Goal: Information Seeking & Learning: Compare options

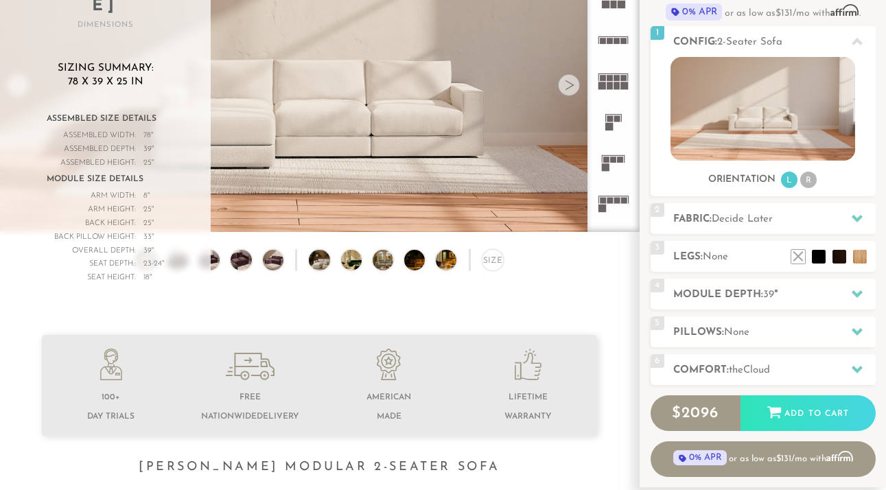
scroll to position [27, 0]
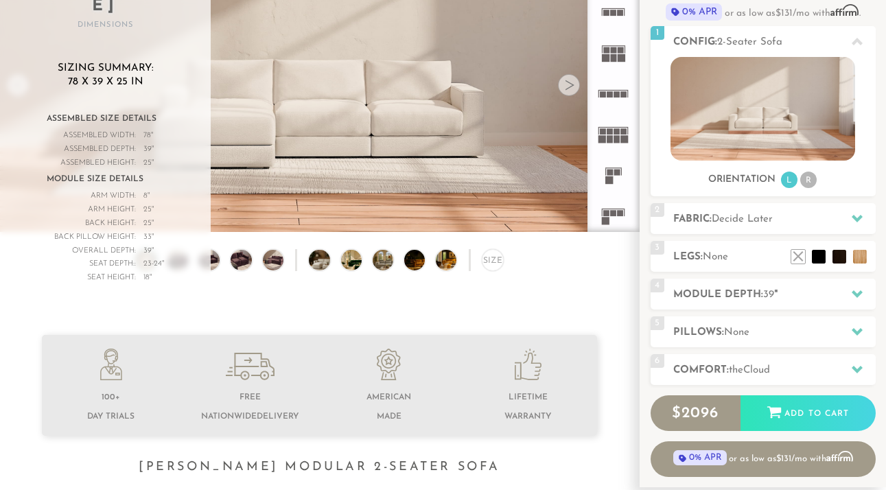
click at [611, 137] on rect at bounding box center [609, 139] width 6 height 8
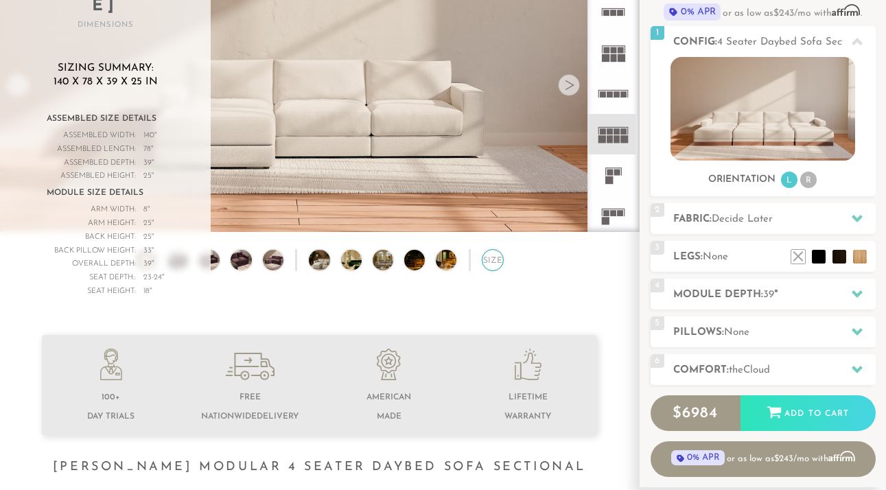
click at [488, 261] on div "Size" at bounding box center [493, 260] width 22 height 22
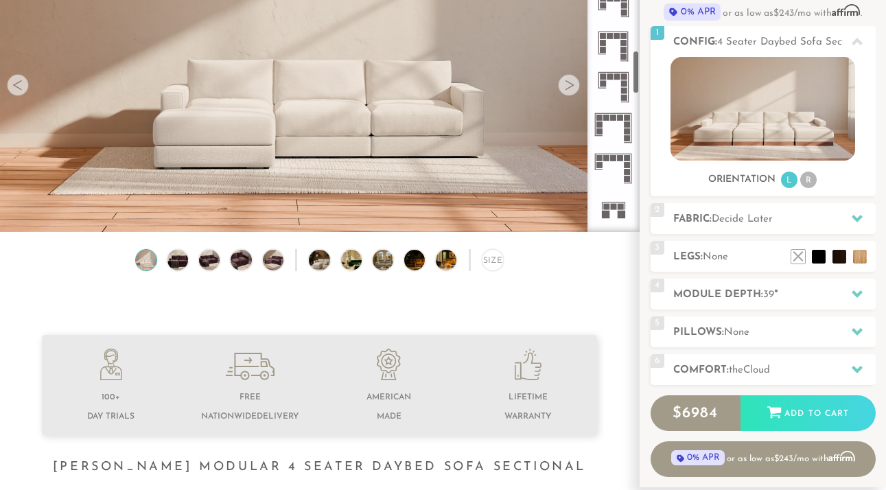
scroll to position [761, 0]
click at [609, 138] on icon at bounding box center [613, 133] width 40 height 40
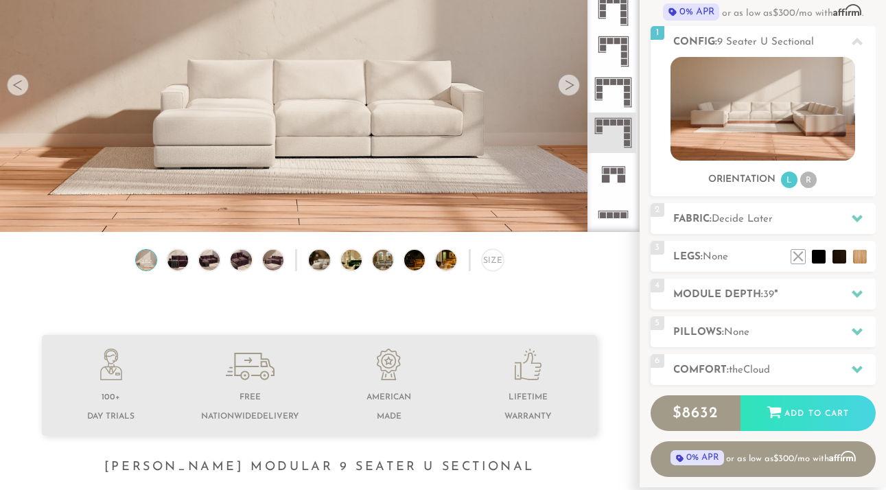
scroll to position [885, 0]
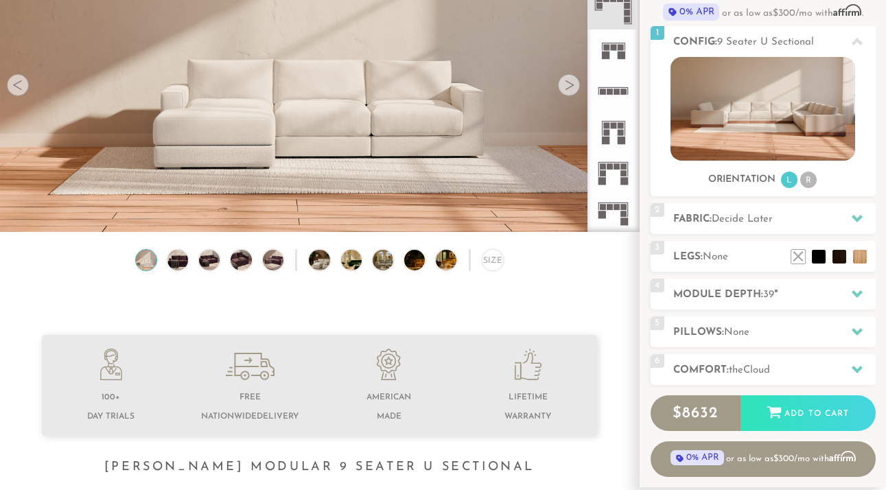
click at [609, 108] on icon at bounding box center [613, 91] width 40 height 40
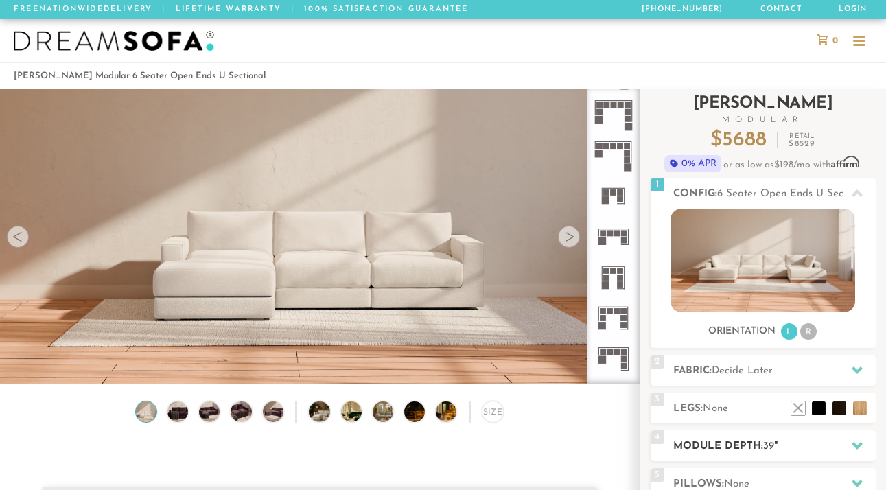
click at [705, 439] on h2 "Module Depth: 39 "" at bounding box center [774, 446] width 202 height 16
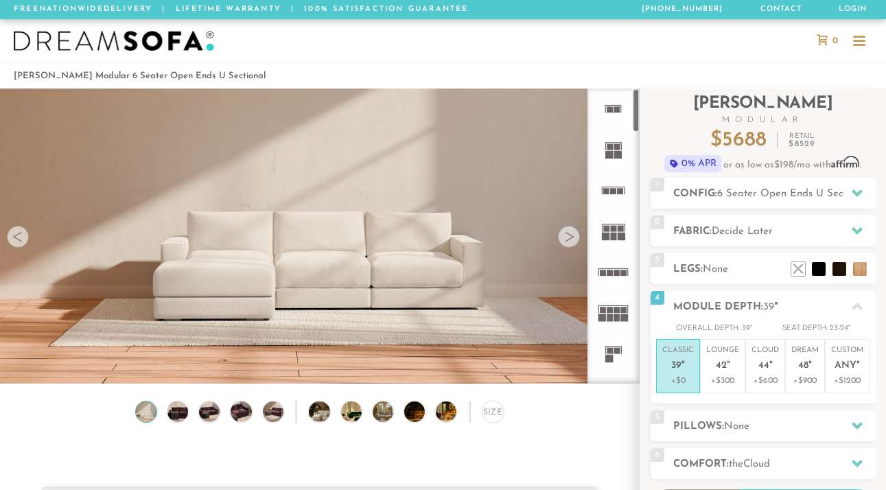
click at [616, 270] on rect at bounding box center [617, 273] width 6 height 6
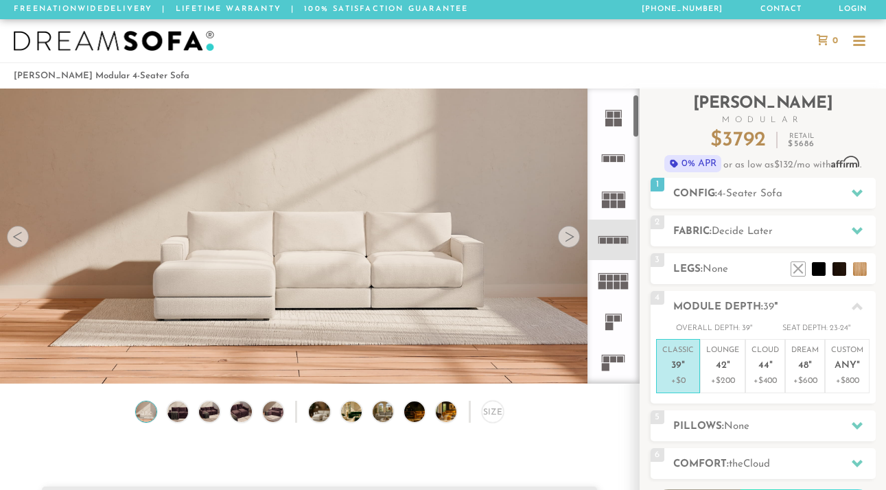
scroll to position [40, 0]
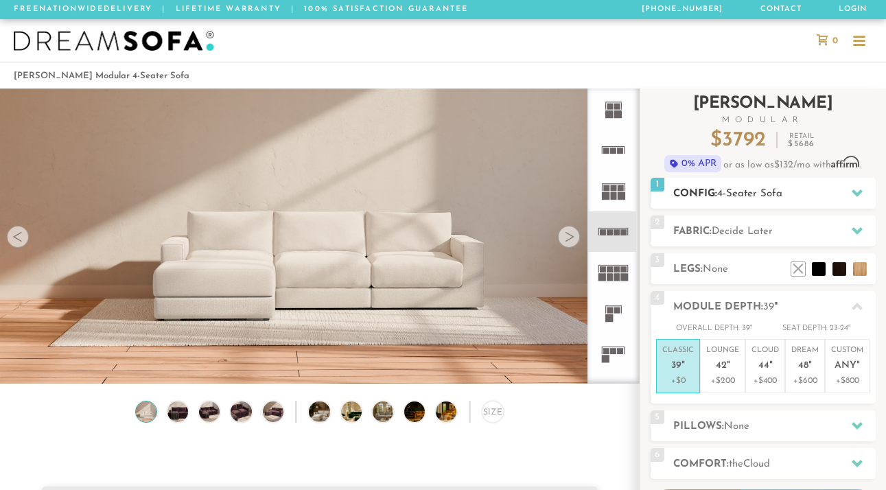
click at [755, 186] on h2 "Config: 4-Seater Sofa" at bounding box center [774, 194] width 202 height 16
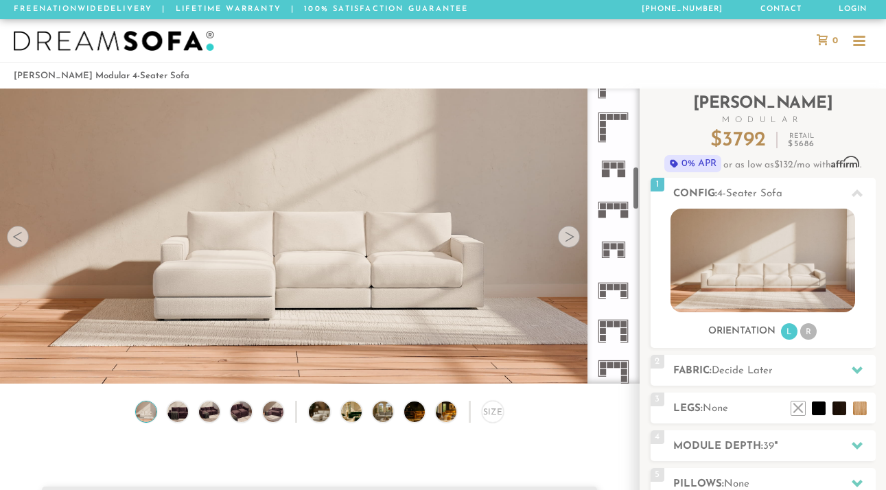
scroll to position [513, 0]
click at [620, 287] on icon at bounding box center [613, 288] width 40 height 40
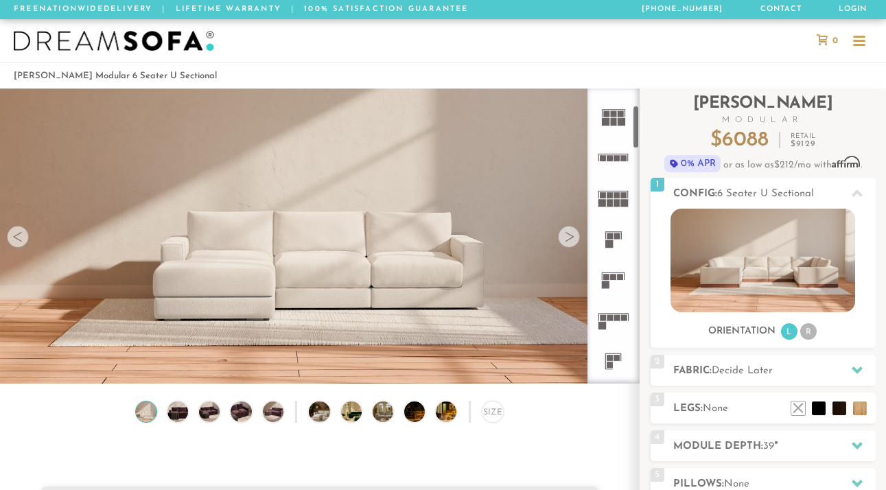
scroll to position [110, 0]
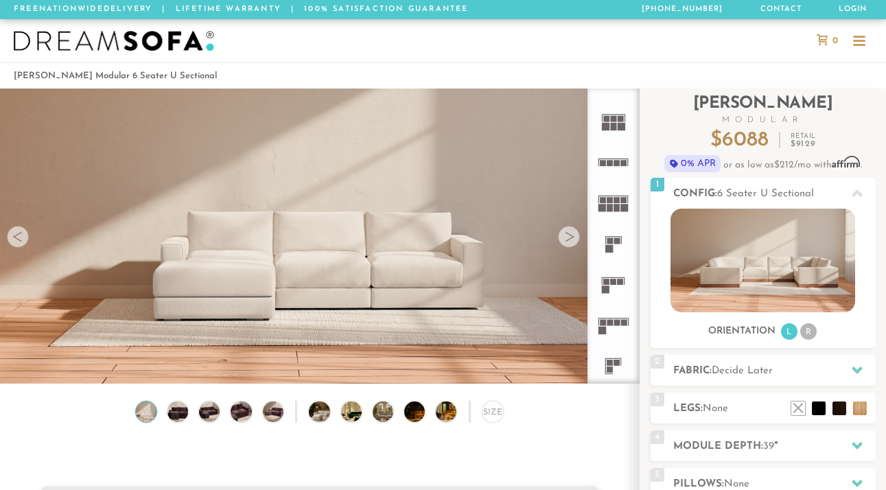
click at [611, 208] on rect at bounding box center [609, 208] width 6 height 8
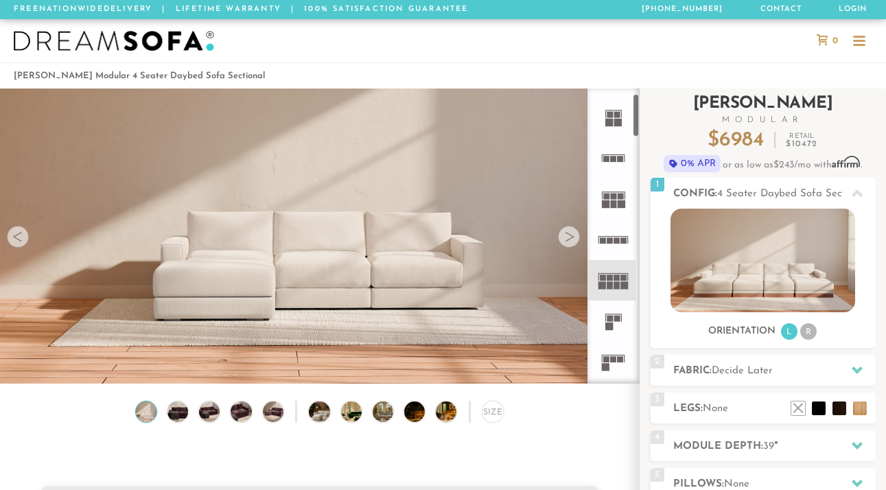
scroll to position [34, 0]
click at [611, 241] on icon at bounding box center [613, 238] width 40 height 40
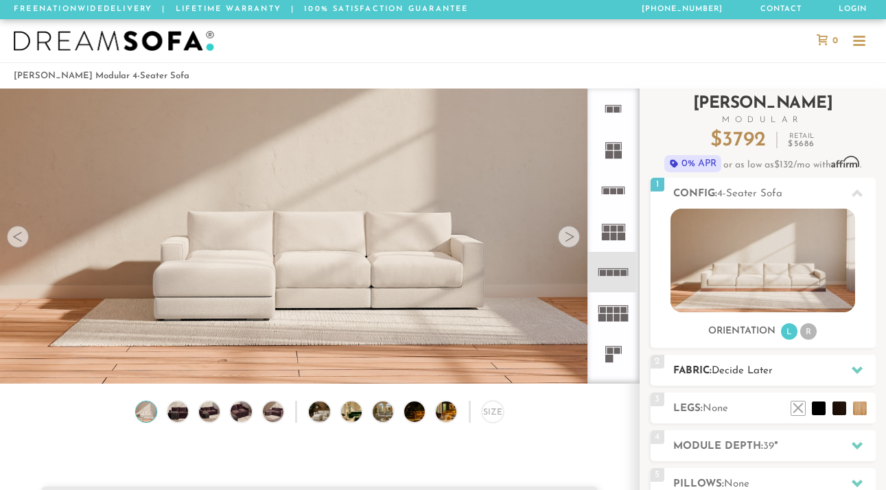
click at [729, 368] on span "Decide Later" at bounding box center [741, 371] width 61 height 10
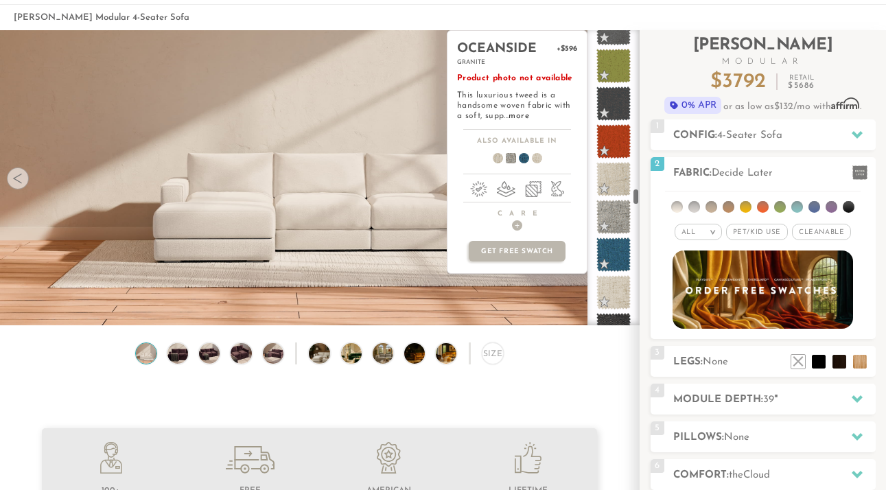
scroll to position [4533, 0]
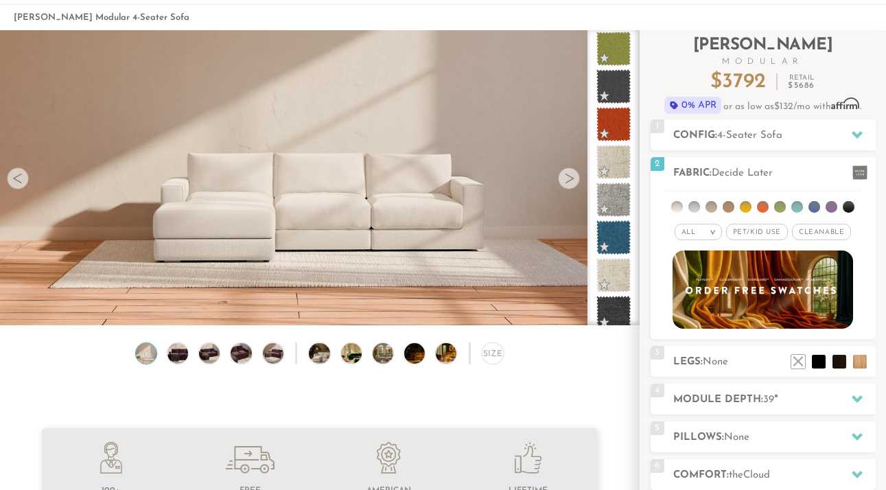
click at [843, 21] on ol "Landon Modular 4-Seater Sofa" at bounding box center [443, 17] width 858 height 19
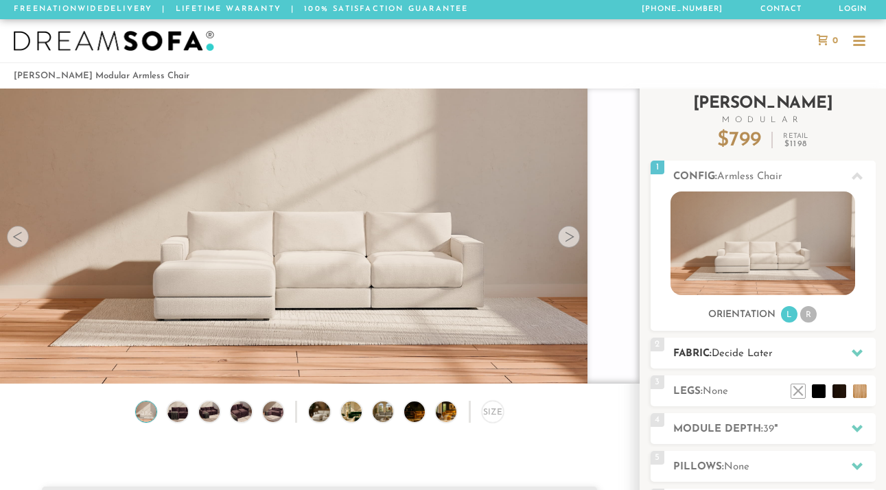
click at [718, 344] on div "2 Fabric: Decide Later" at bounding box center [762, 353] width 225 height 31
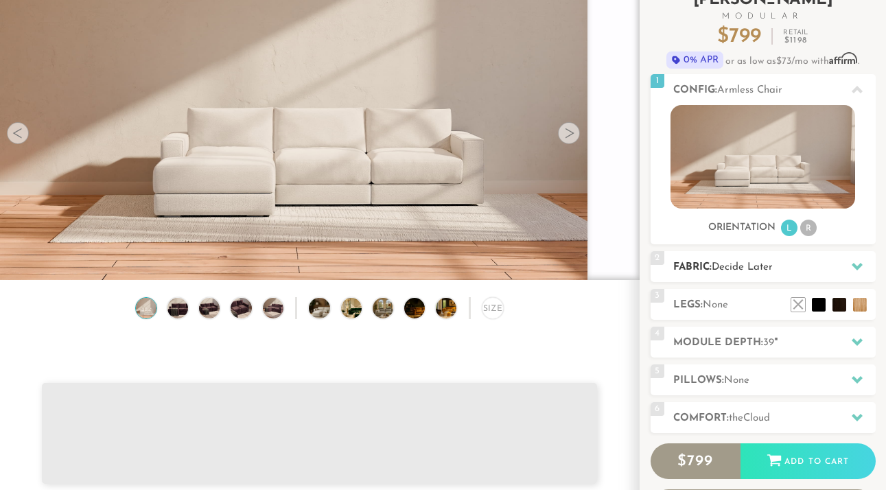
scroll to position [124, 0]
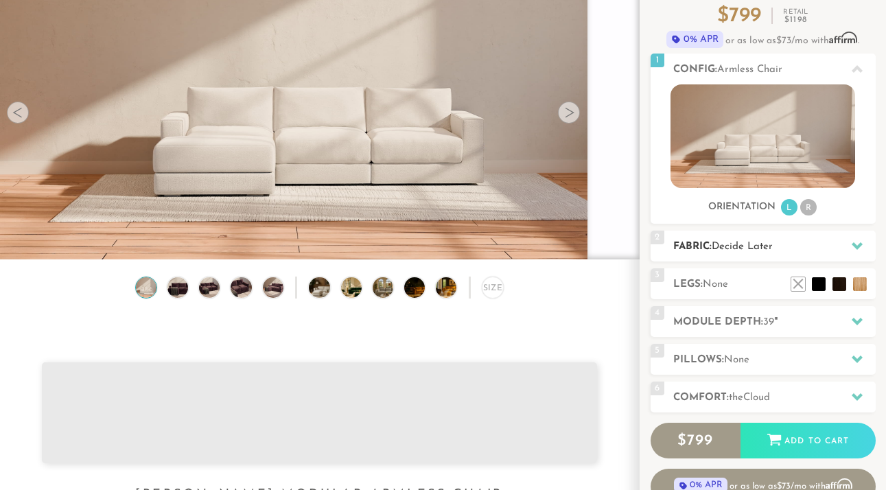
click at [746, 245] on span "Decide Later" at bounding box center [741, 246] width 61 height 10
click at [772, 244] on span "Decide Later" at bounding box center [741, 246] width 61 height 10
click at [854, 246] on icon at bounding box center [856, 246] width 11 height 8
click at [859, 246] on icon at bounding box center [856, 246] width 11 height 8
click at [813, 244] on h2 "Fabric: Decide Later" at bounding box center [774, 247] width 202 height 16
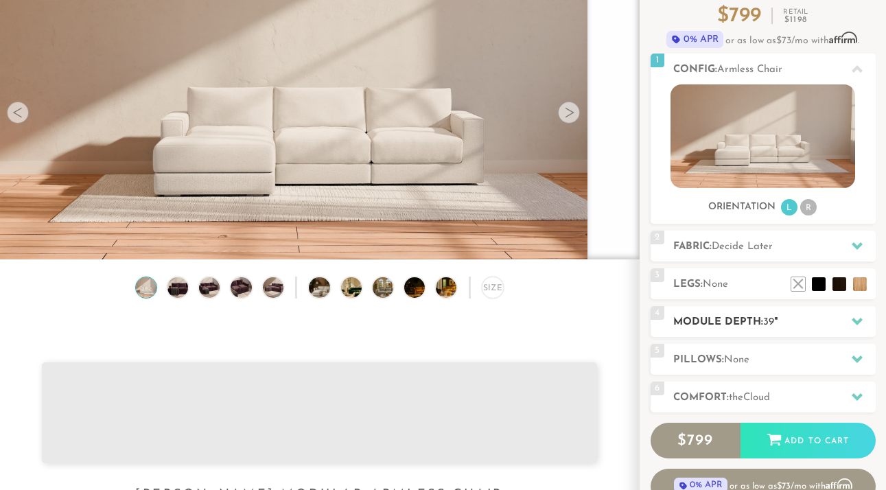
click at [860, 319] on icon at bounding box center [856, 322] width 11 height 8
click at [856, 393] on icon at bounding box center [856, 396] width 11 height 11
